Goal: Check status: Check status

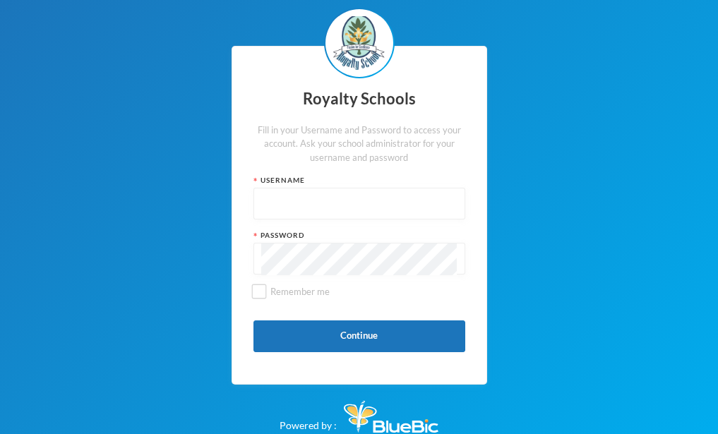
scroll to position [4, 0]
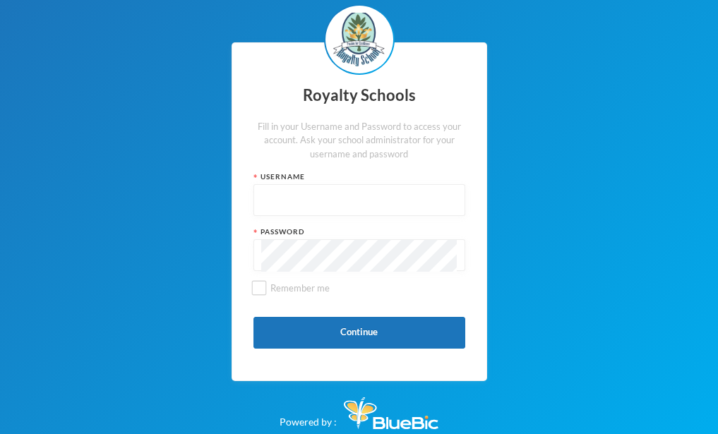
click at [272, 197] on input "text" at bounding box center [359, 201] width 196 height 32
type input "0442"
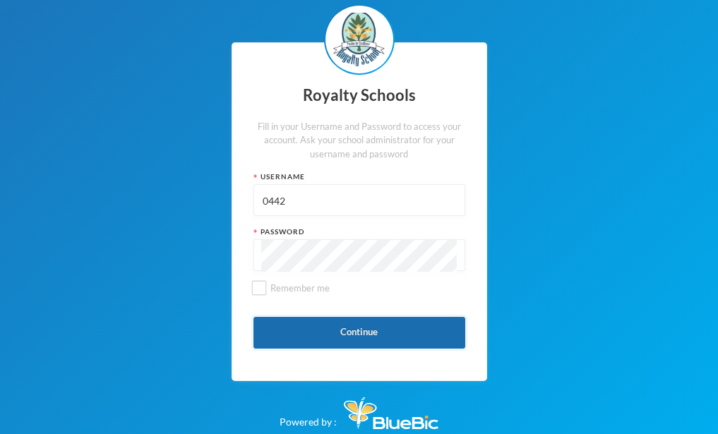
click at [336, 334] on button "Continue" at bounding box center [360, 333] width 212 height 32
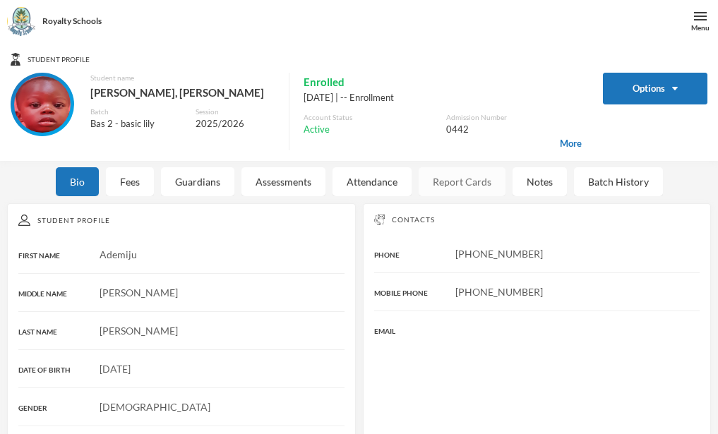
click at [456, 187] on div "Report Cards" at bounding box center [462, 181] width 87 height 29
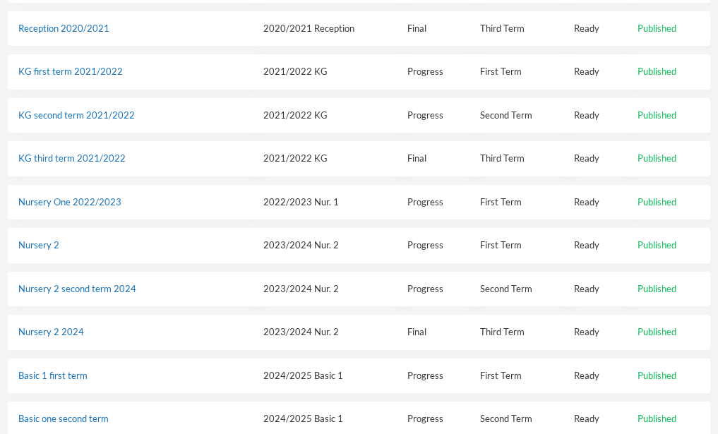
scroll to position [381, 0]
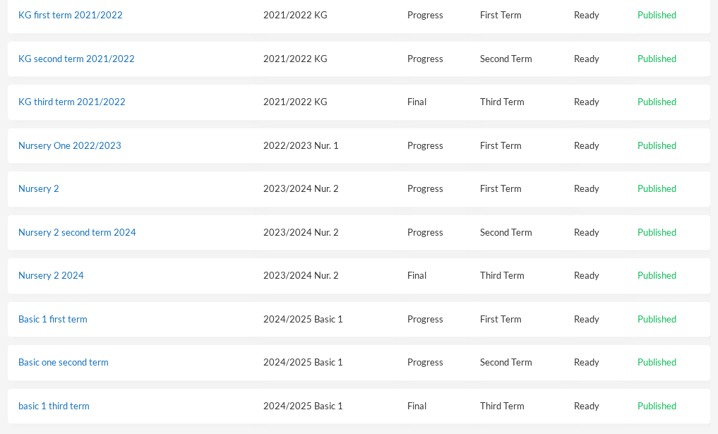
click at [656, 401] on span "Published" at bounding box center [657, 406] width 39 height 11
click at [59, 401] on link "basic 1 third term" at bounding box center [53, 406] width 71 height 11
